Goal: Task Accomplishment & Management: Complete application form

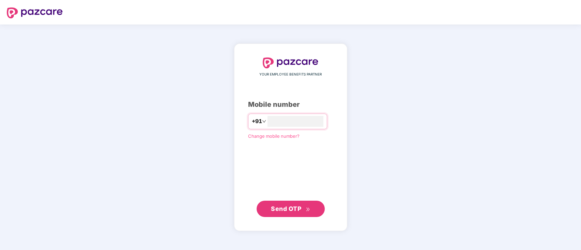
type input "**********"
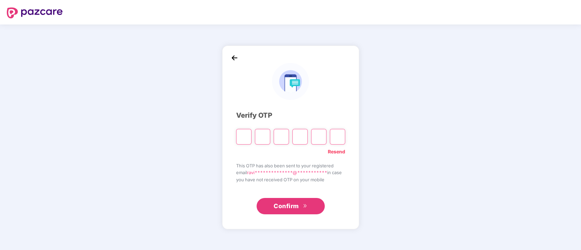
paste input "*"
type input "*"
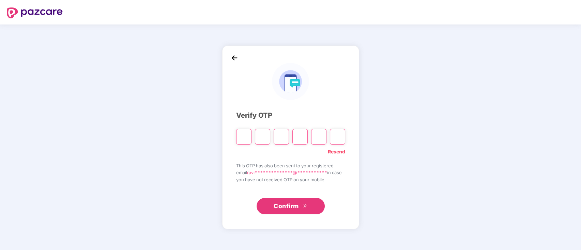
type input "*"
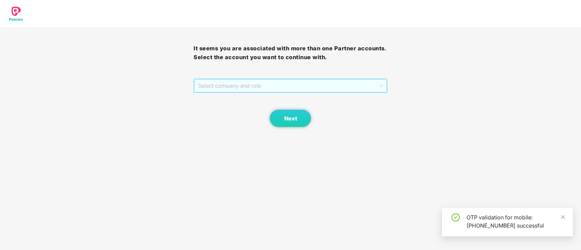
click at [292, 88] on span "Select company and role" at bounding box center [290, 85] width 185 height 13
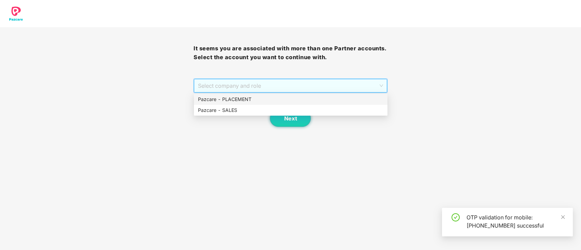
click at [263, 98] on div "Pazcare - PLACEMENT" at bounding box center [290, 99] width 185 height 7
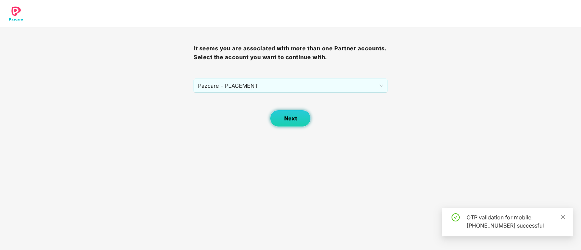
click at [287, 118] on span "Next" at bounding box center [290, 119] width 13 height 6
